Goal: Information Seeking & Learning: Learn about a topic

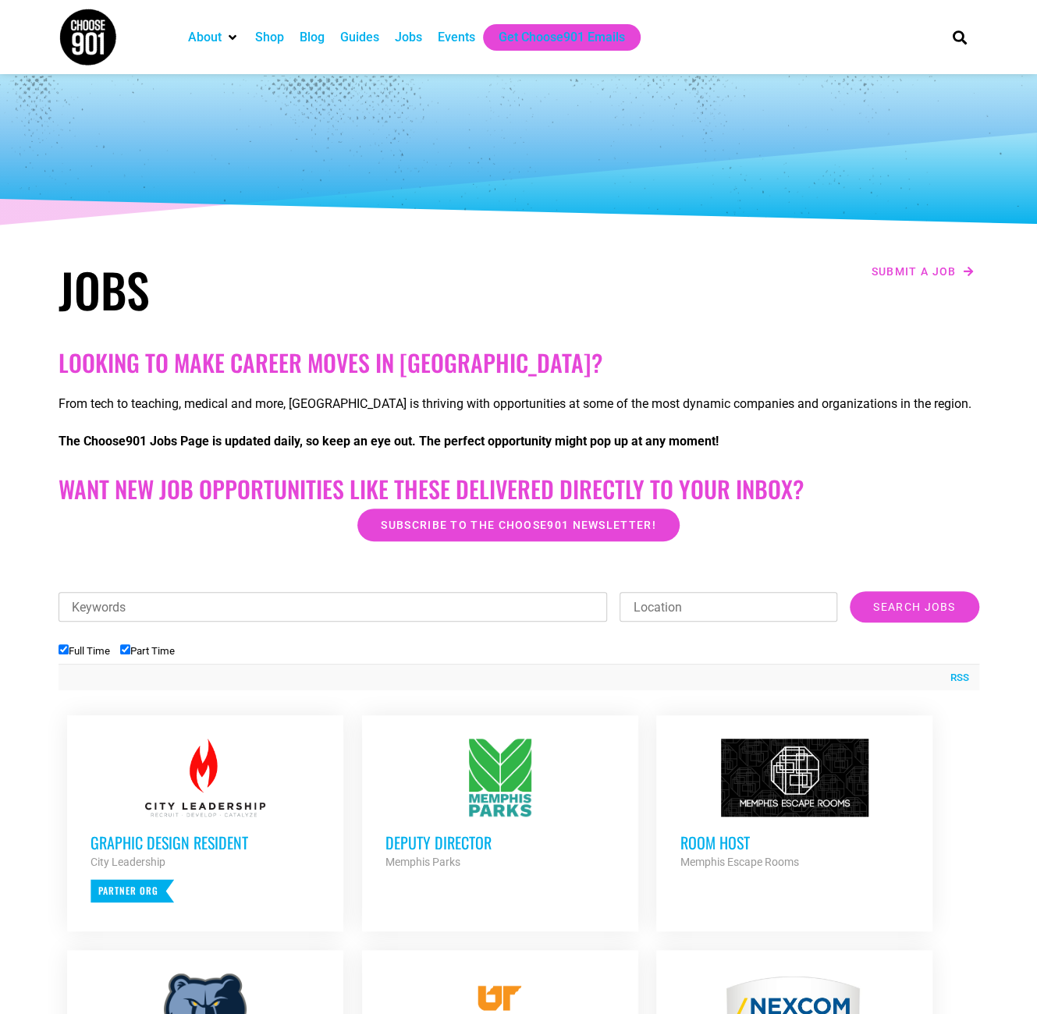
click at [130, 647] on input "Part Time" at bounding box center [125, 649] width 10 height 10
checkbox input "false"
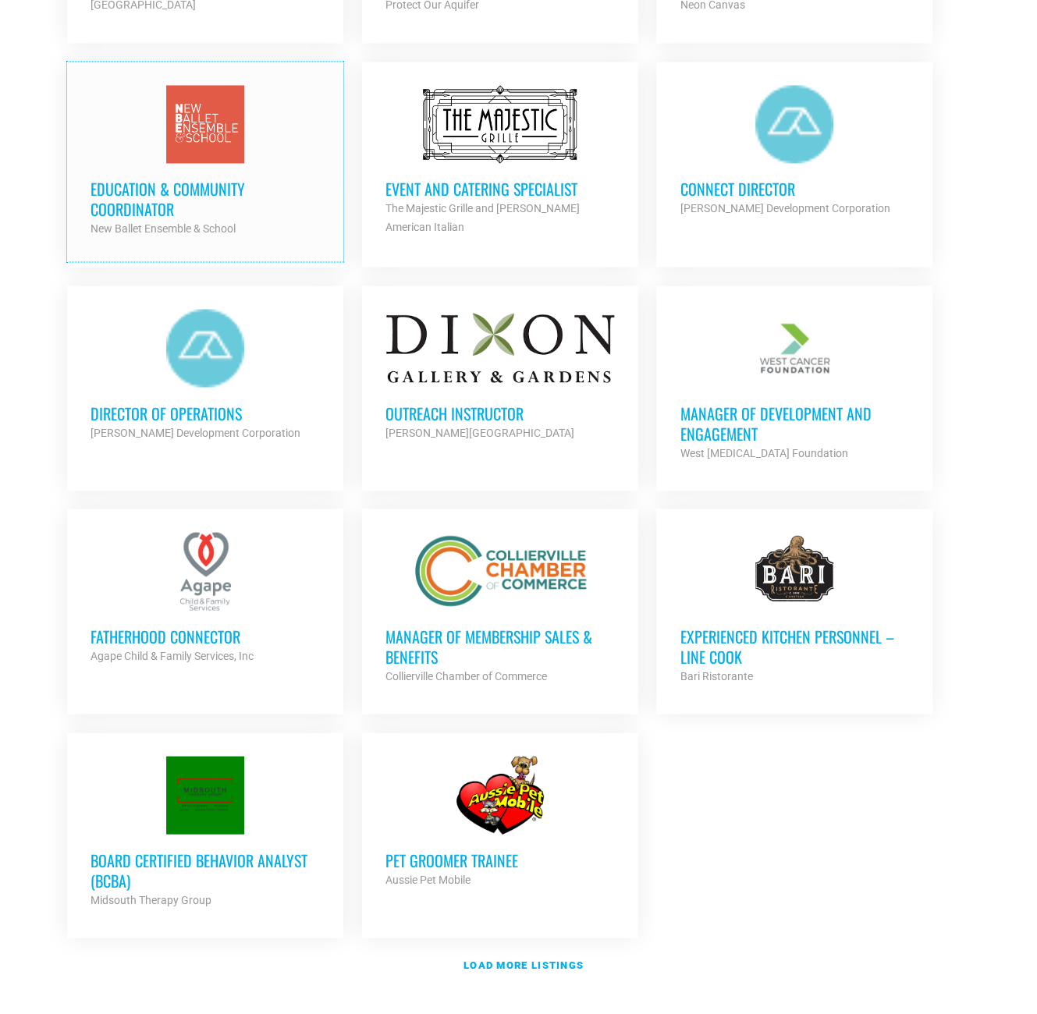
scroll to position [1326, 0]
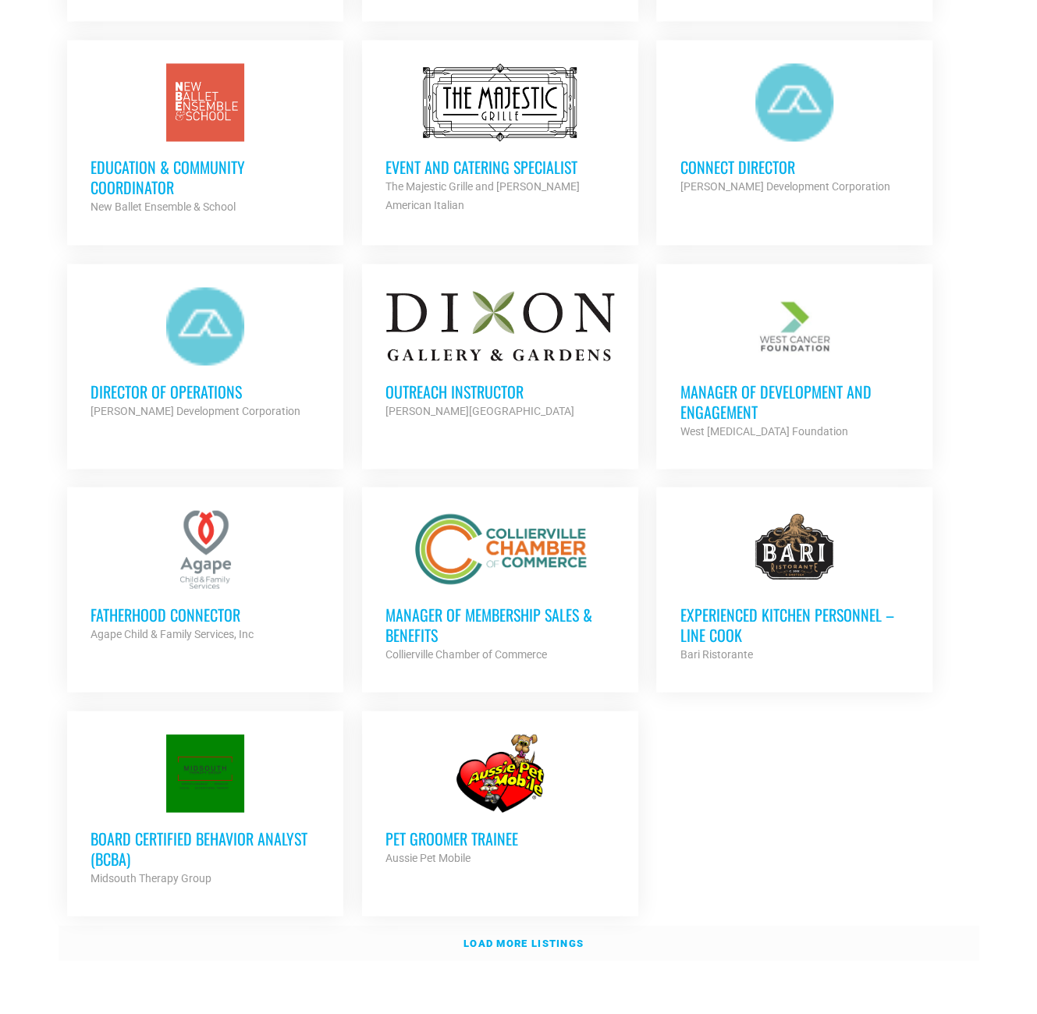
click at [527, 937] on strong "Load more listings" at bounding box center [523, 943] width 120 height 12
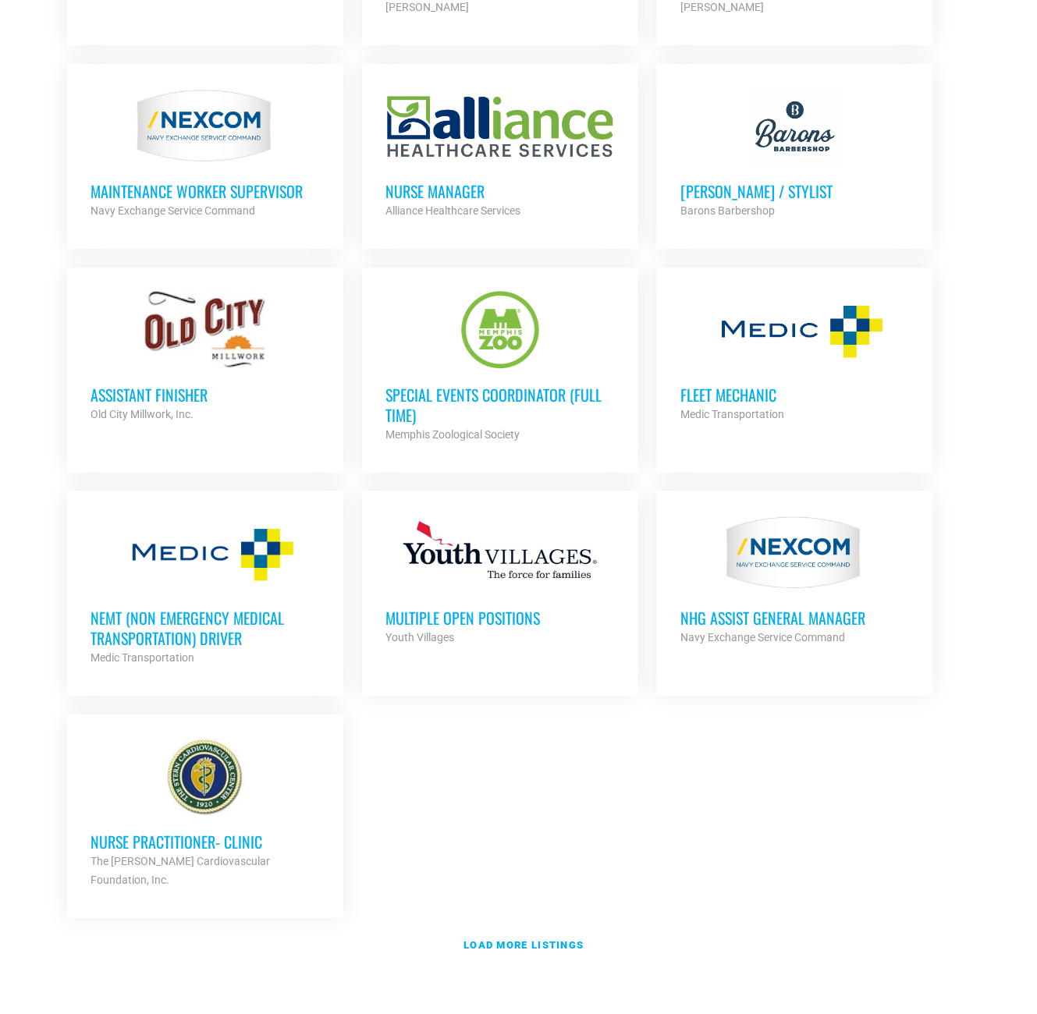
scroll to position [2886, 0]
click at [530, 938] on strong "Load more listings" at bounding box center [523, 944] width 120 height 12
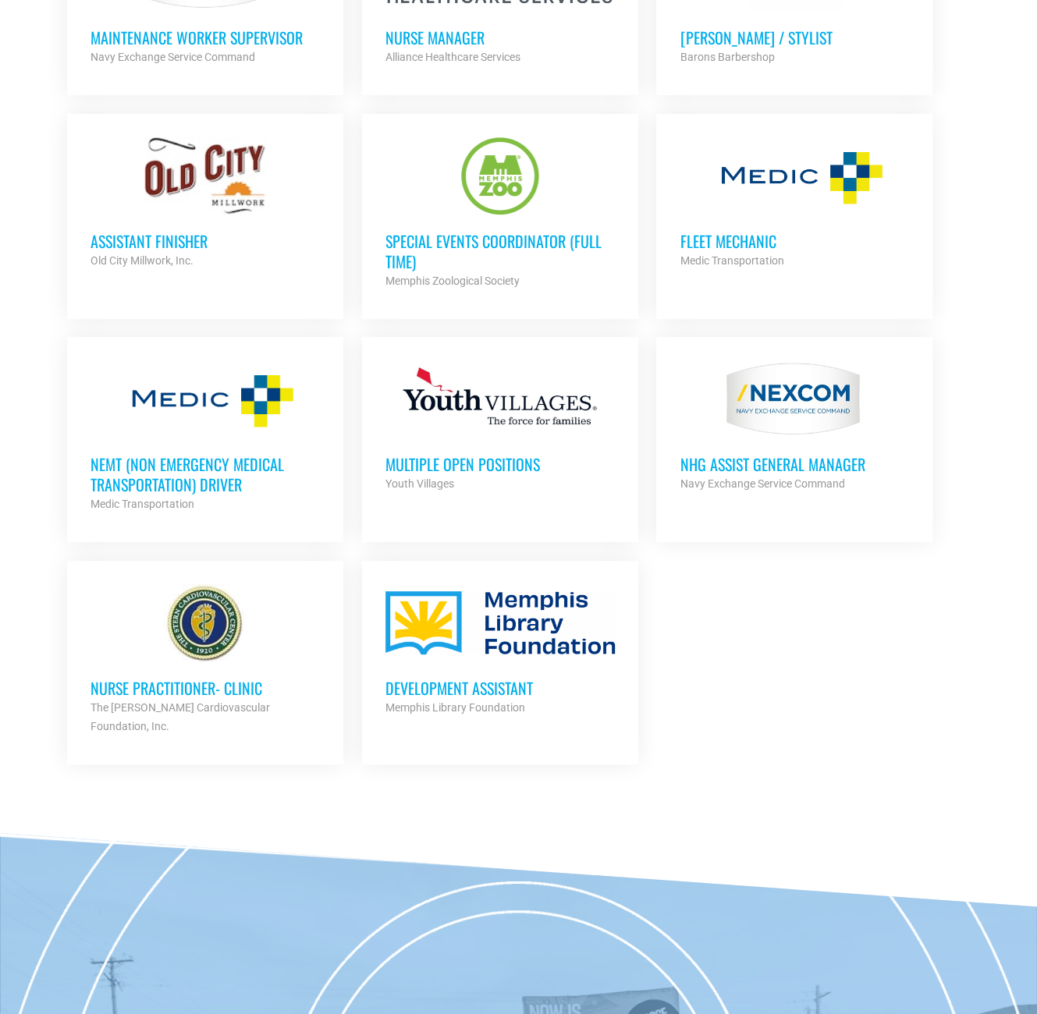
scroll to position [3043, 0]
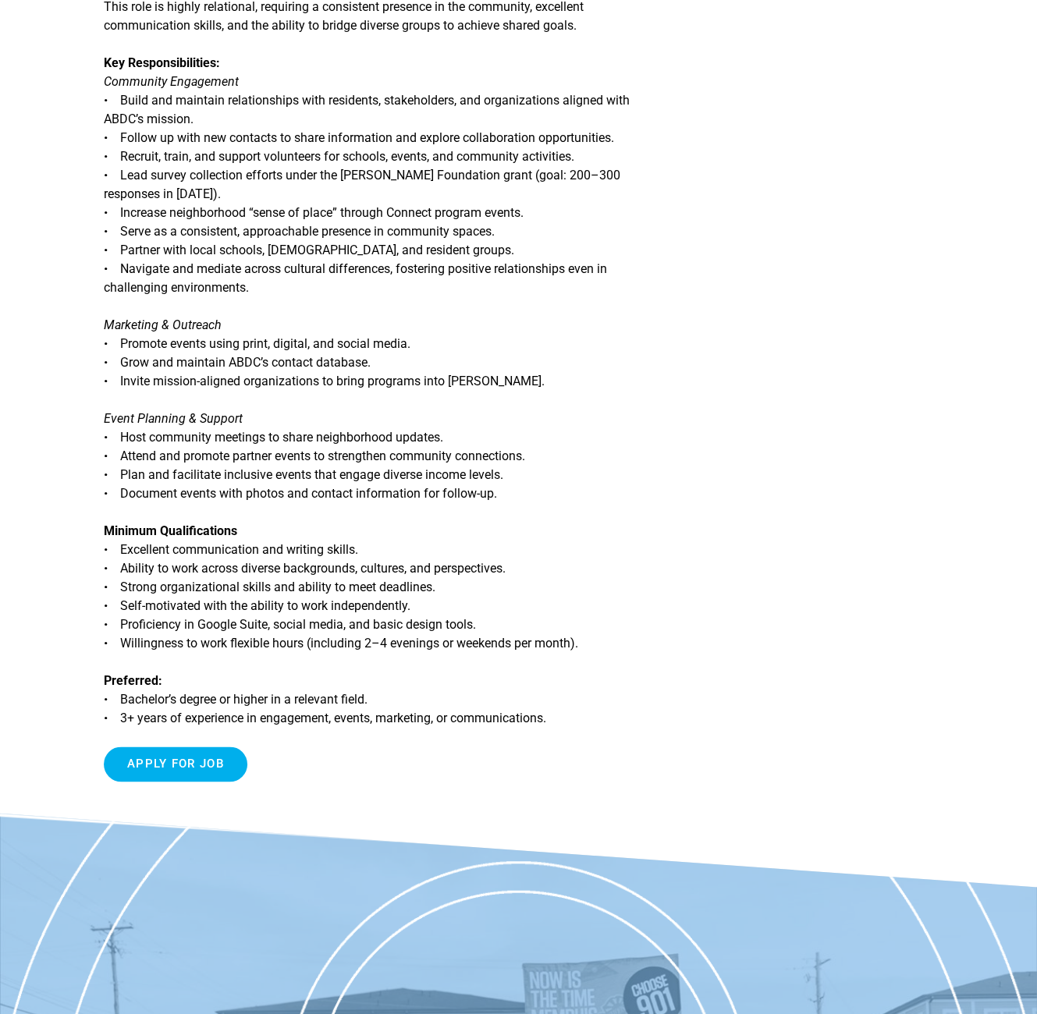
scroll to position [468, 0]
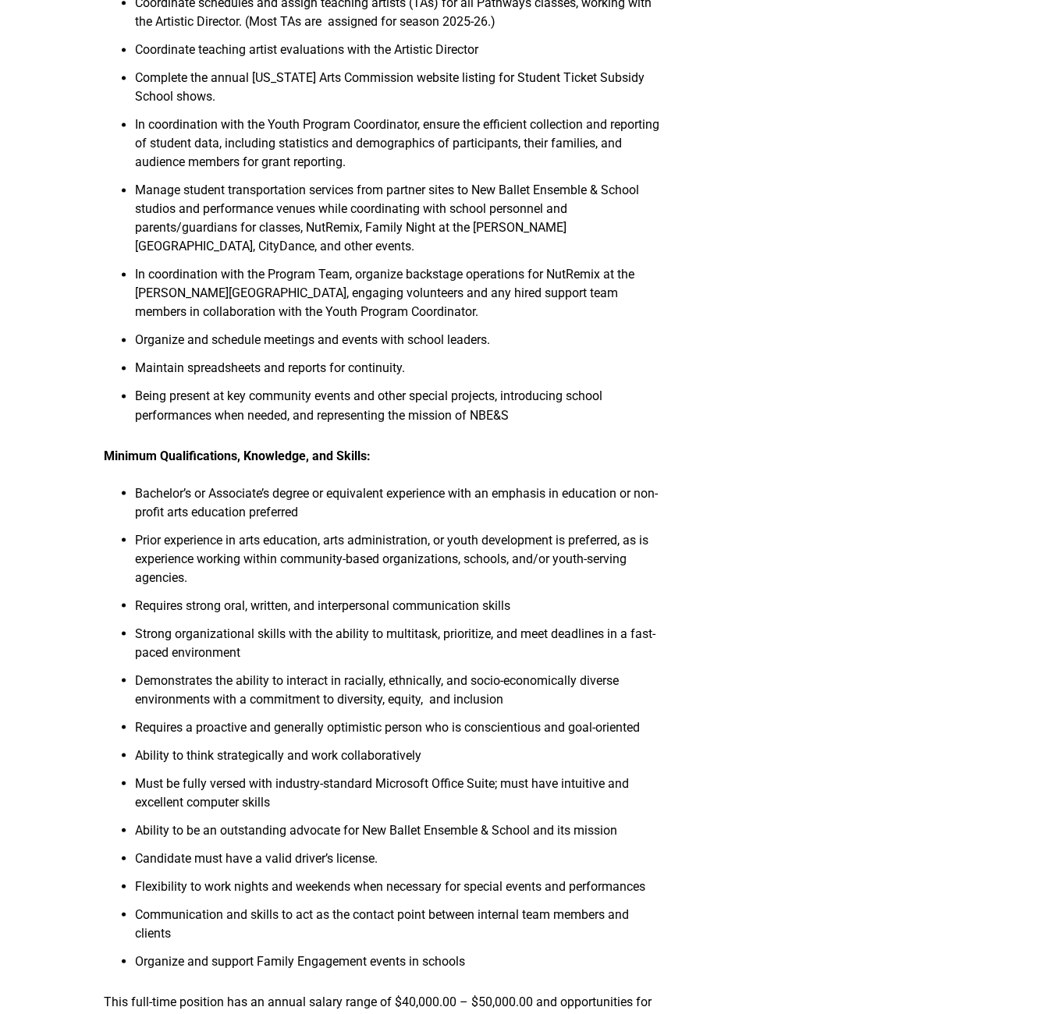
scroll to position [1170, 0]
